Goal: Information Seeking & Learning: Learn about a topic

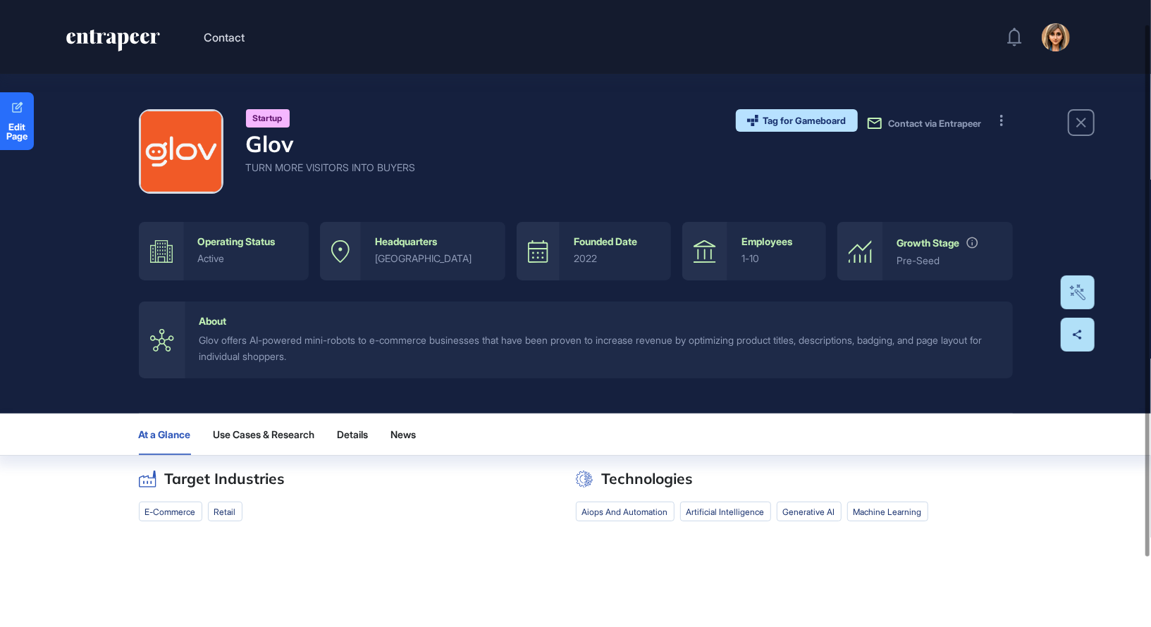
scroll to position [110, 0]
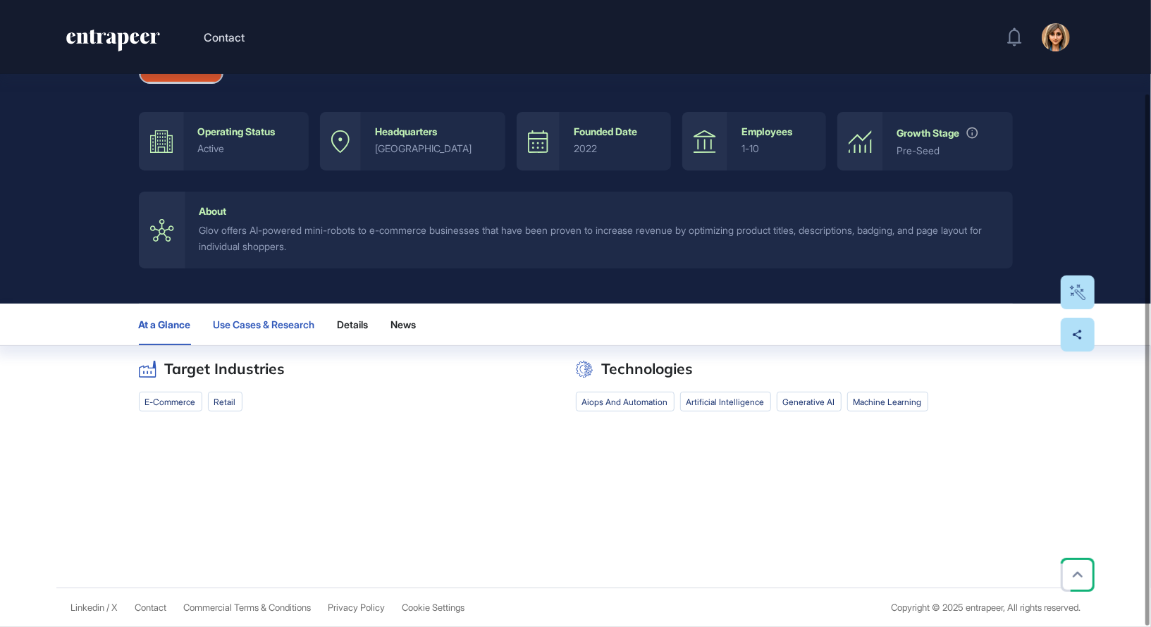
click at [247, 328] on span "Use Cases & Research" at bounding box center [265, 324] width 102 height 11
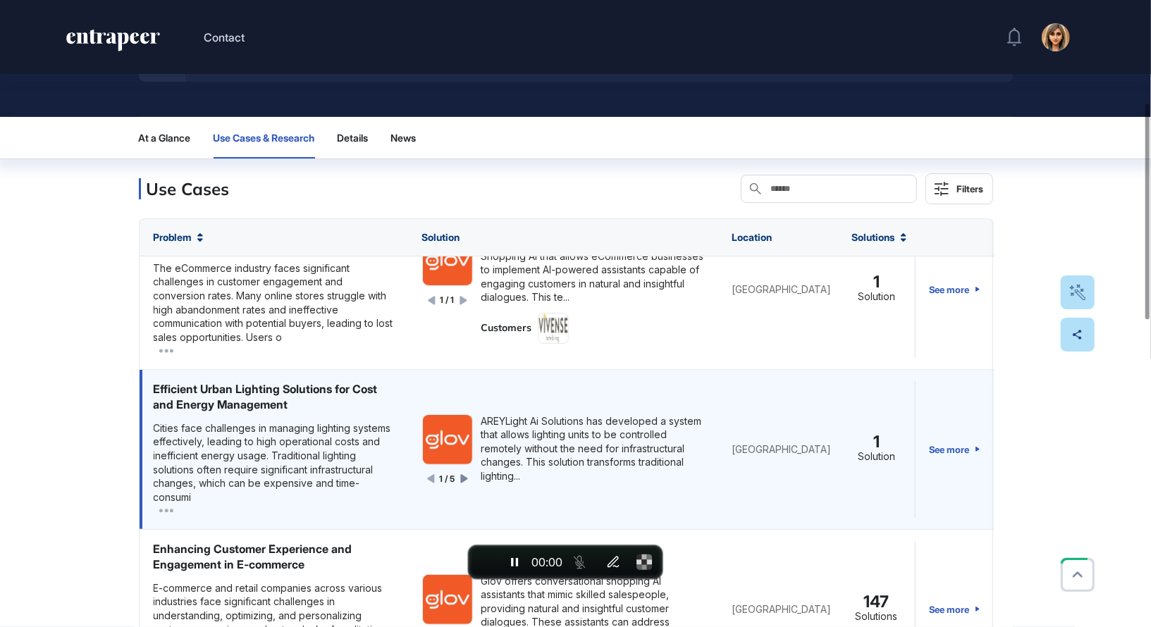
scroll to position [44, 0]
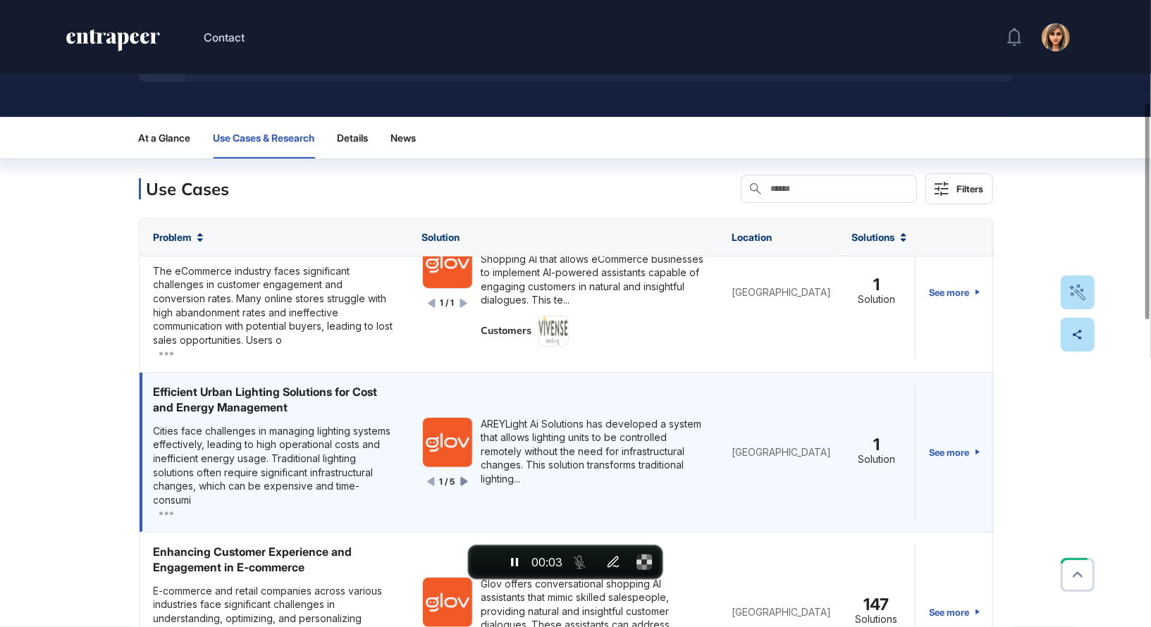
click at [465, 482] on icon at bounding box center [463, 482] width 7 height 8
click at [466, 479] on icon at bounding box center [464, 482] width 7 height 8
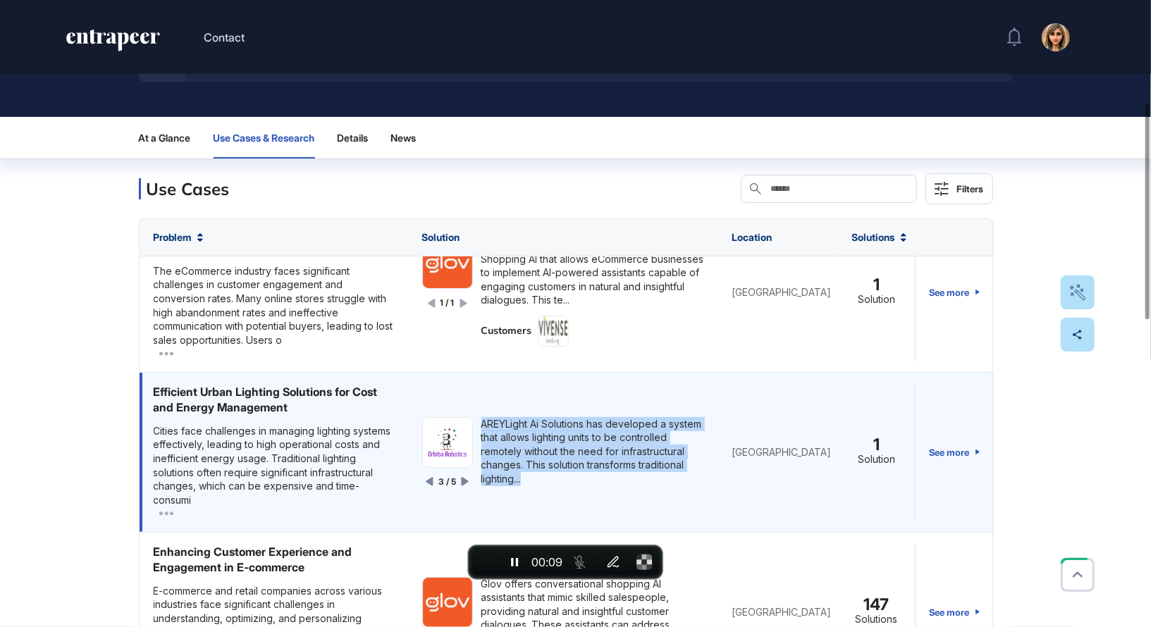
drag, startPoint x: 479, startPoint y: 422, endPoint x: 554, endPoint y: 472, distance: 89.5
click at [556, 472] on div "3 / 5 AREYLight Ai Solutions has developed a system that allows lighting units …" at bounding box center [563, 452] width 282 height 71
click at [554, 472] on div "AREYLight Ai Solutions has developed a system that allows lighting units to be …" at bounding box center [592, 451] width 223 height 69
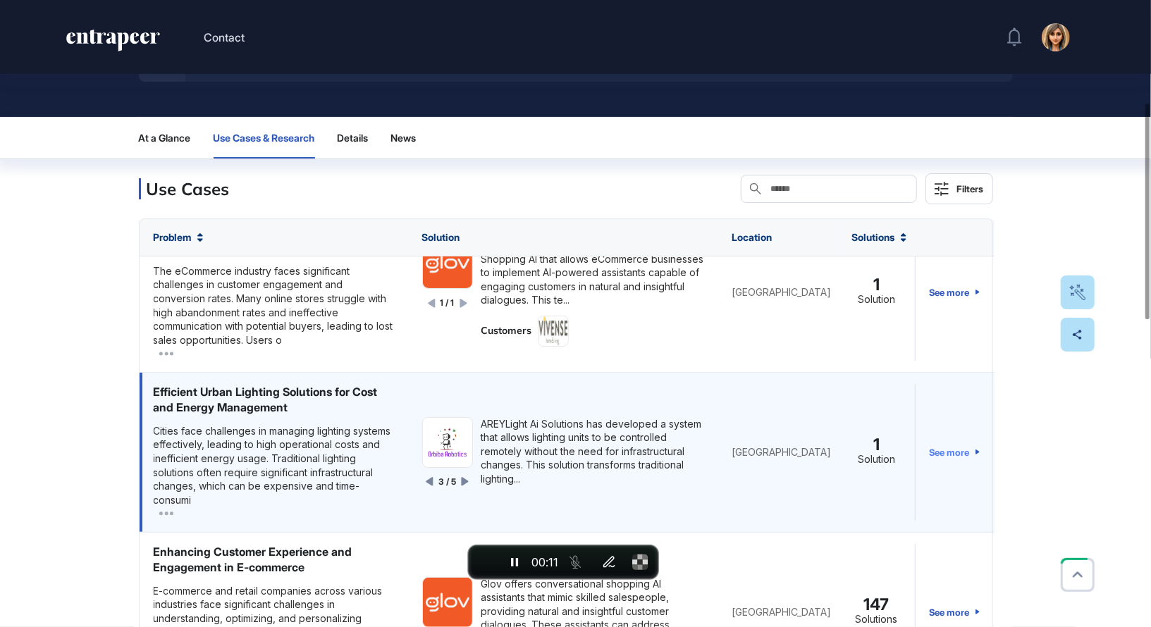
click at [961, 450] on link "See more" at bounding box center [955, 452] width 51 height 137
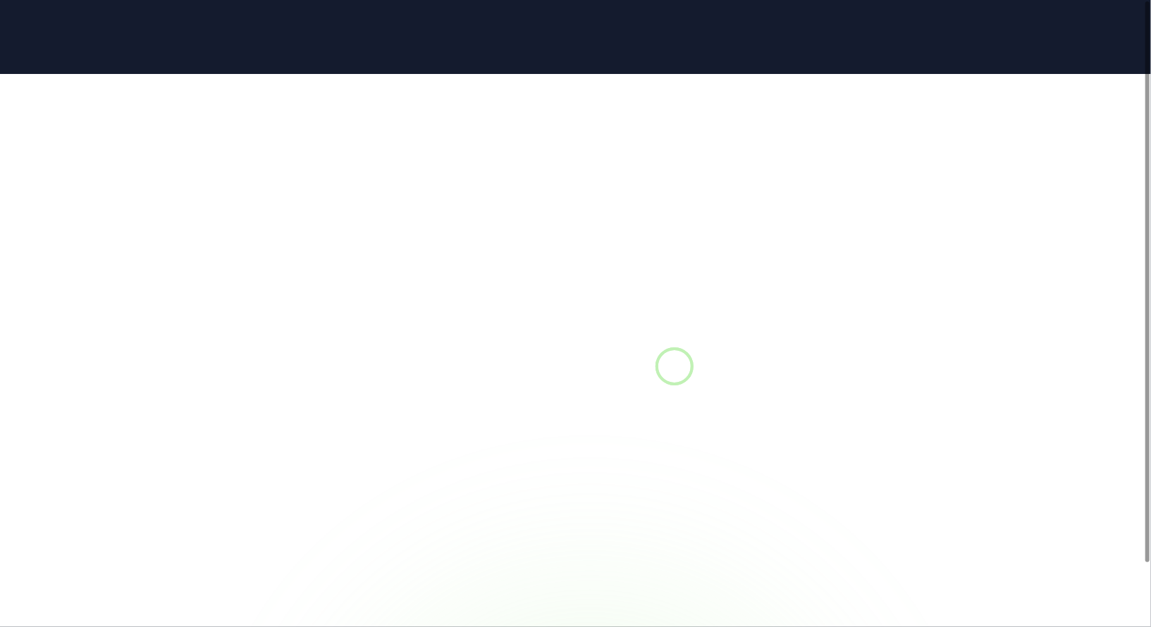
scroll to position [1, 1]
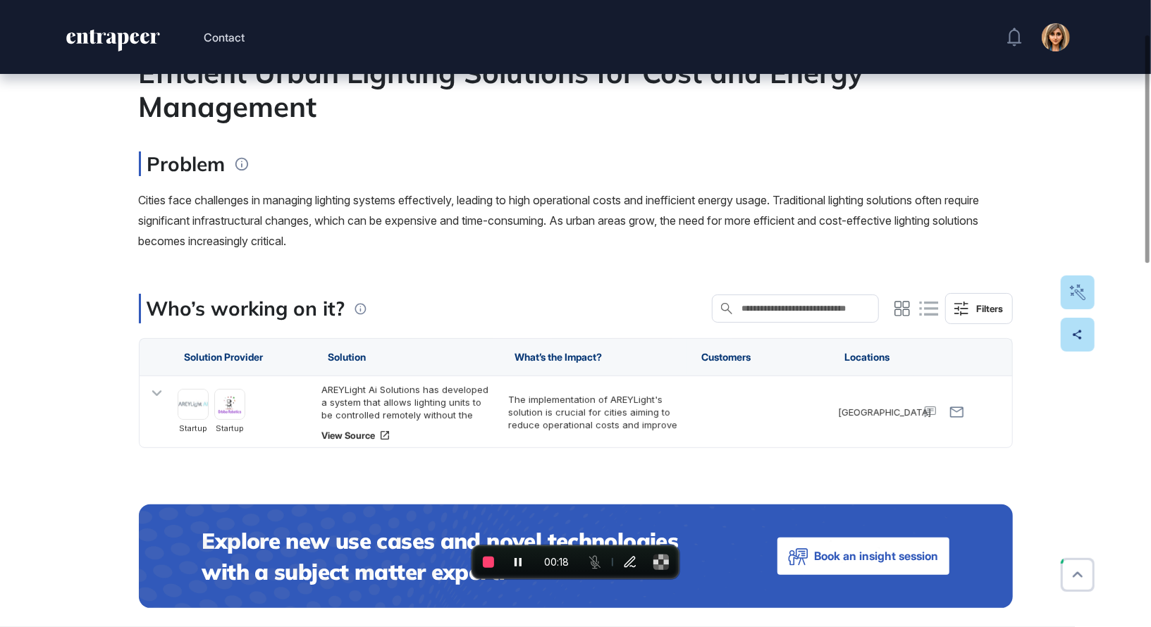
scroll to position [154, 0]
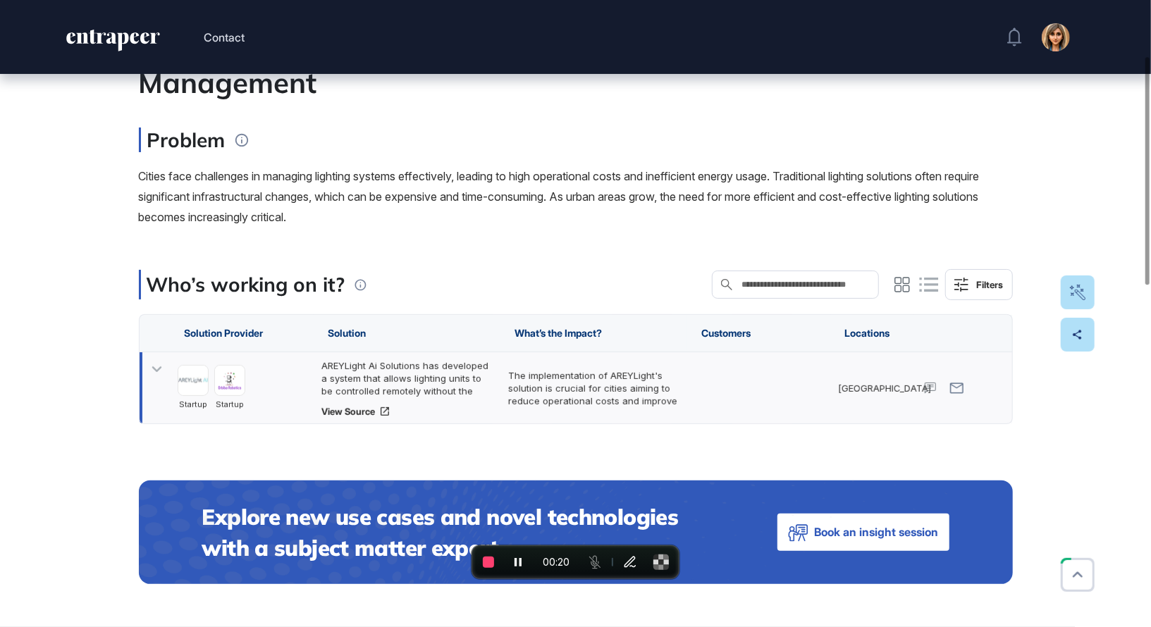
click at [164, 374] on icon at bounding box center [157, 370] width 20 height 20
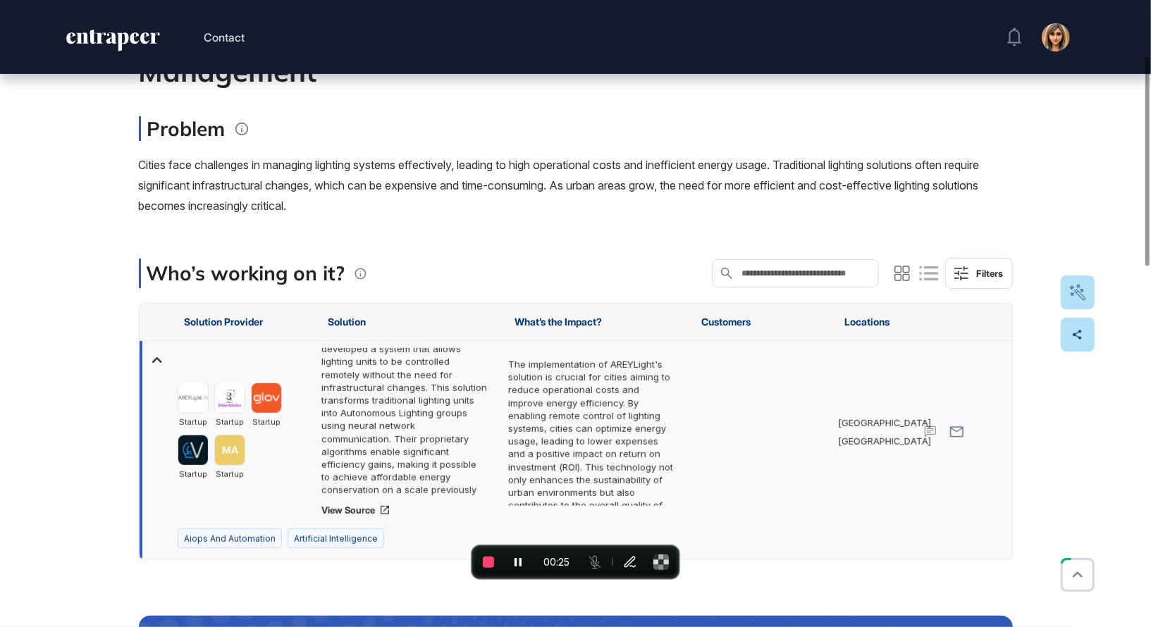
scroll to position [0, 0]
click at [340, 510] on link "View Source" at bounding box center [407, 510] width 173 height 11
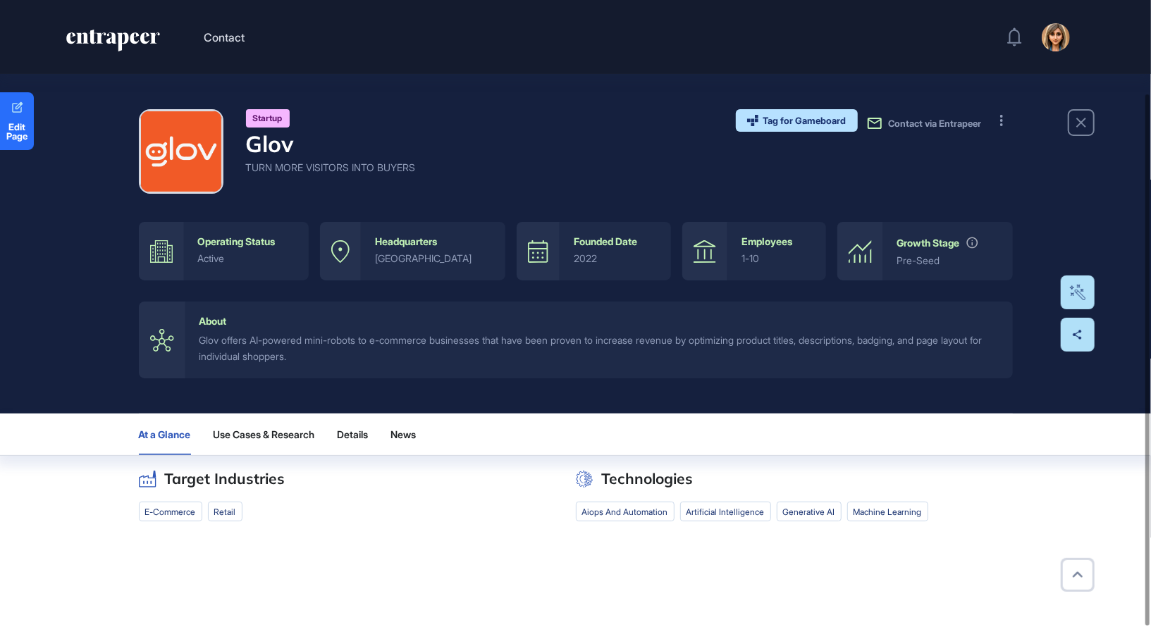
scroll to position [110, 0]
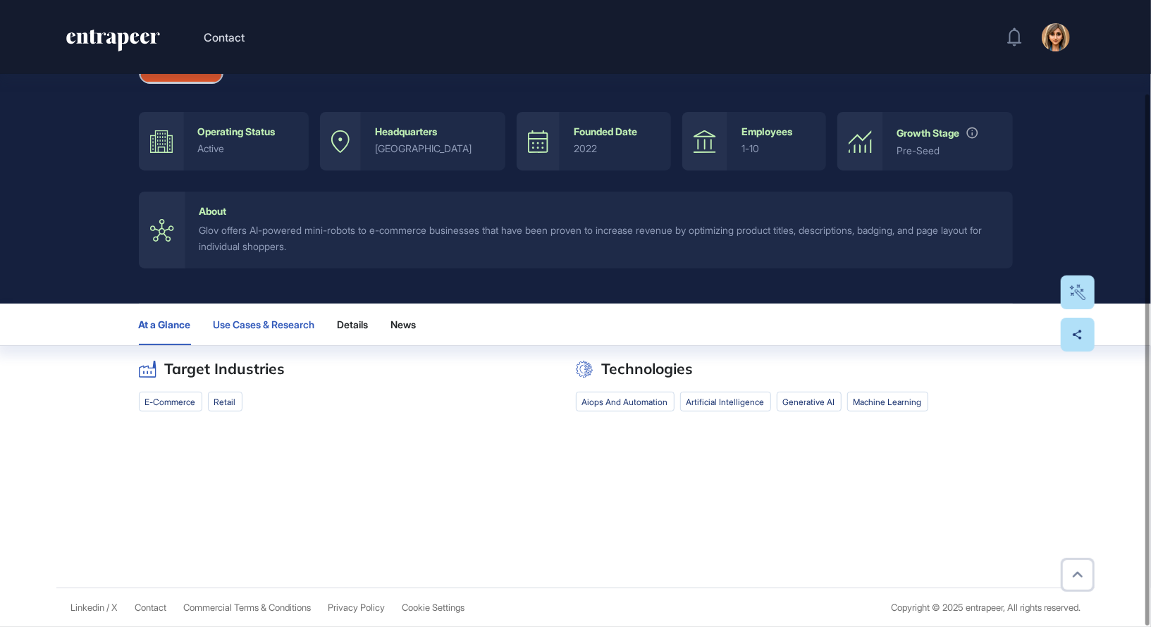
click at [289, 338] on button "Use Cases & Research" at bounding box center [265, 325] width 102 height 42
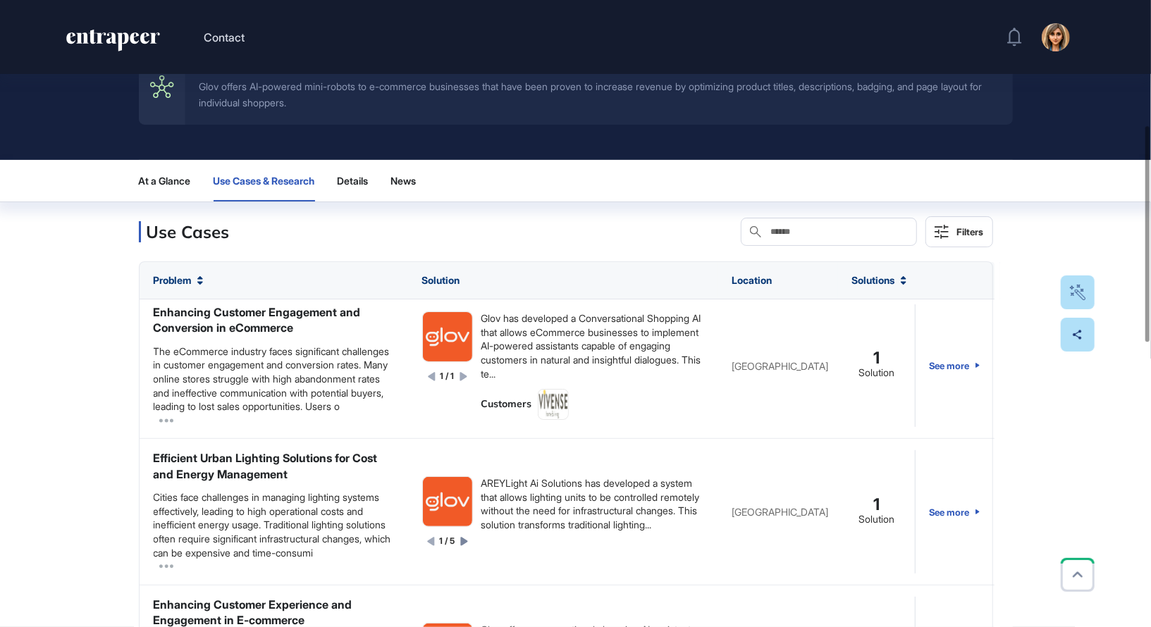
scroll to position [363, 0]
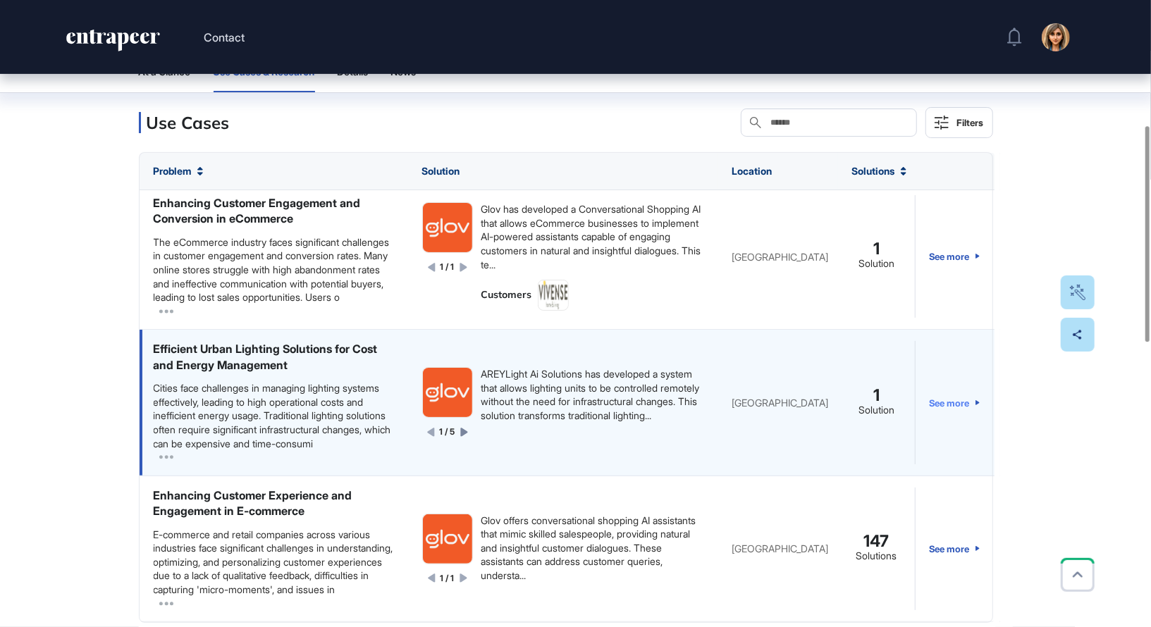
click at [954, 382] on link "See more" at bounding box center [955, 402] width 51 height 123
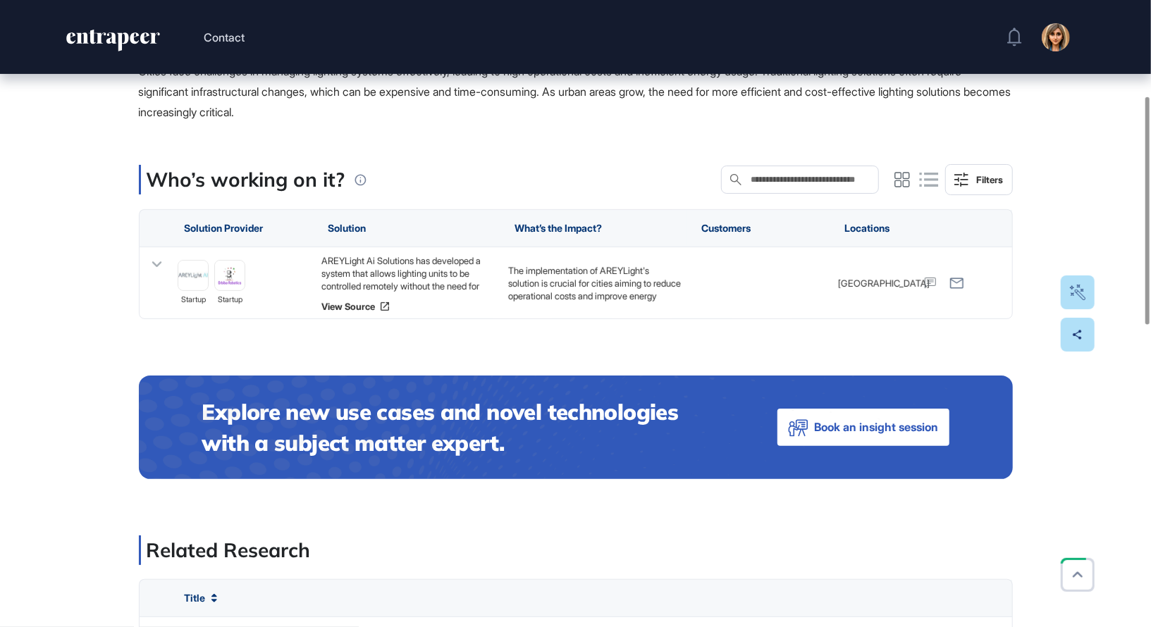
scroll to position [270, 0]
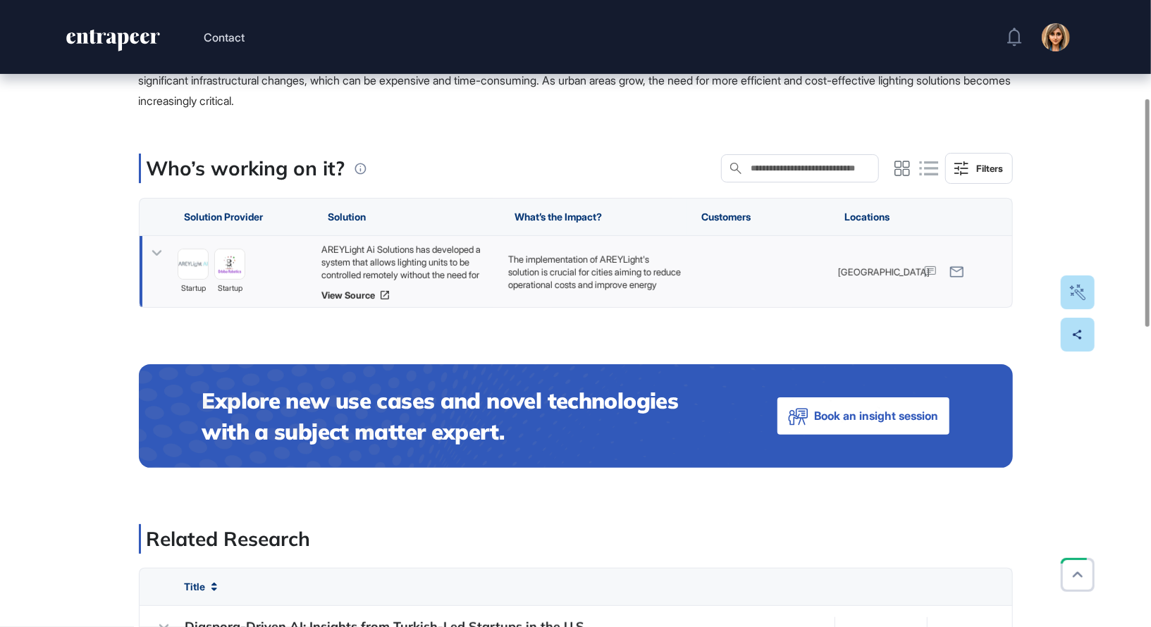
click at [154, 252] on icon at bounding box center [157, 254] width 10 height 6
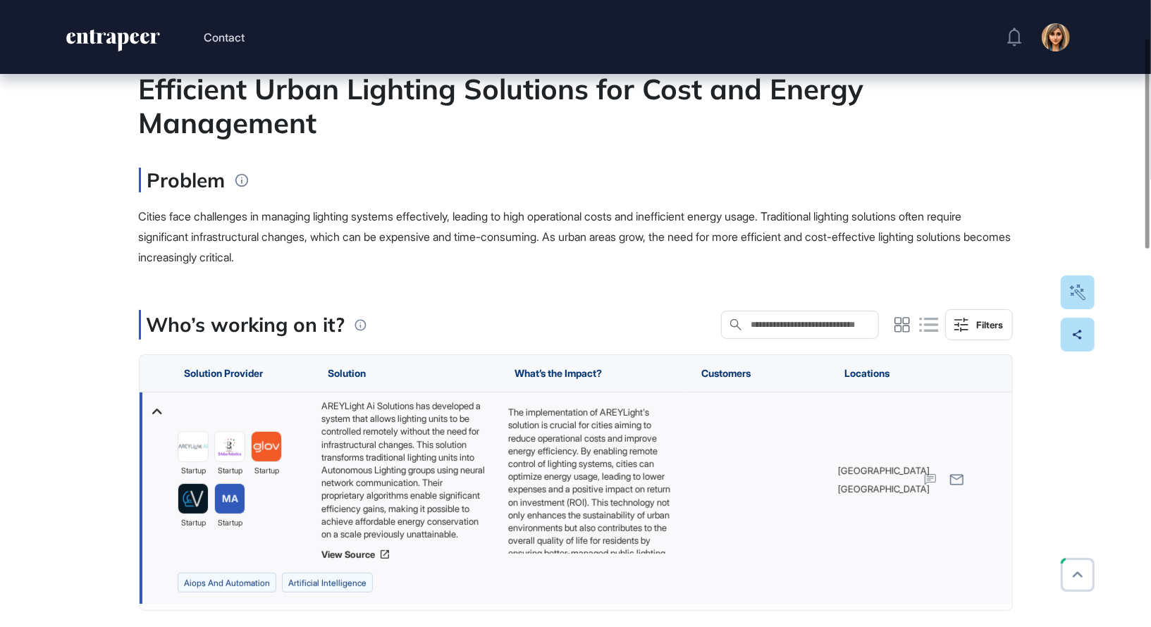
scroll to position [0, 0]
